Goal: Check status: Check status

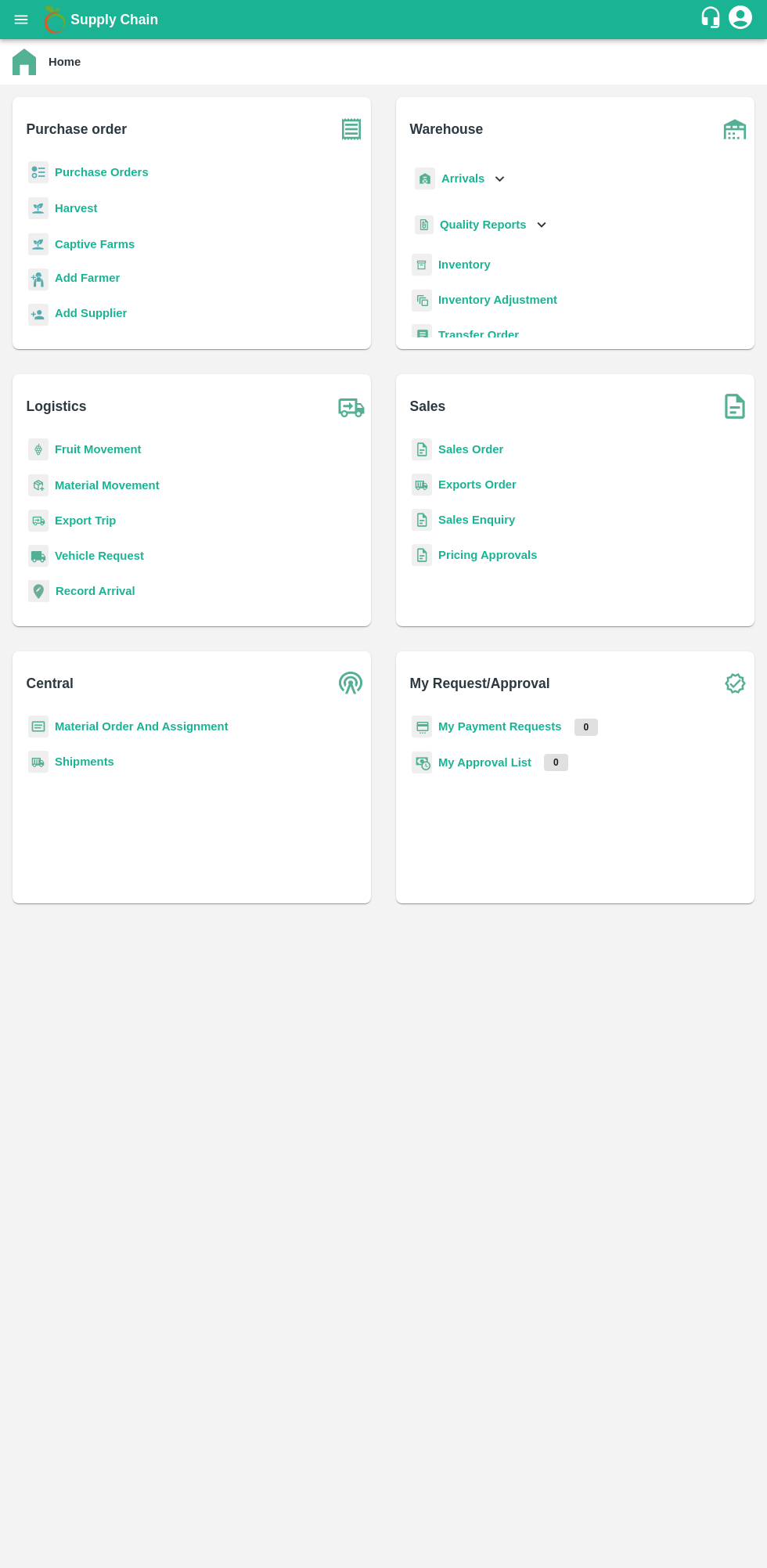
click at [529, 726] on b "My Payment Requests" at bounding box center [500, 727] width 123 height 13
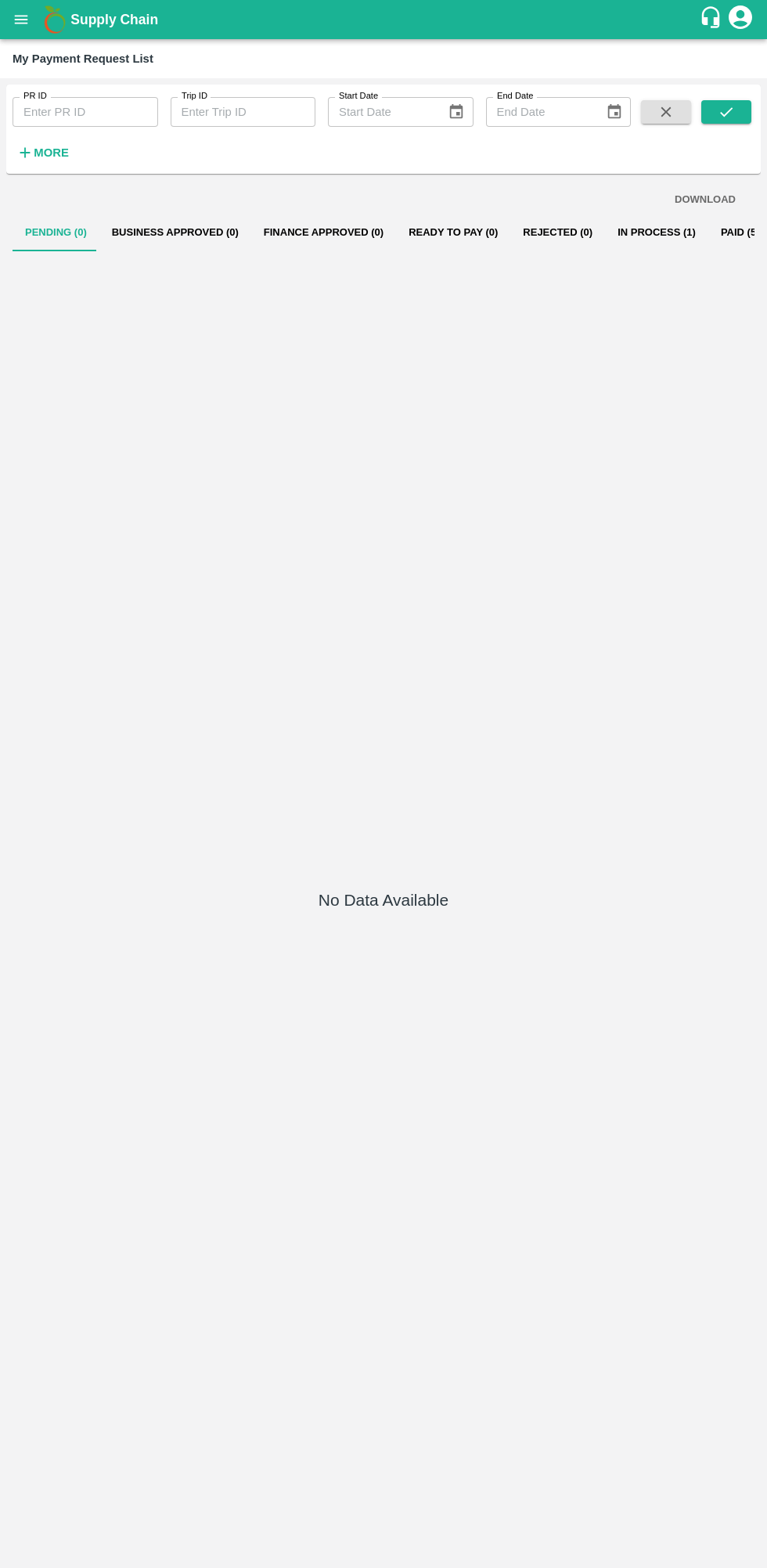
click at [606, 248] on button "In Process (1)" at bounding box center [657, 232] width 104 height 37
